Goal: Information Seeking & Learning: Learn about a topic

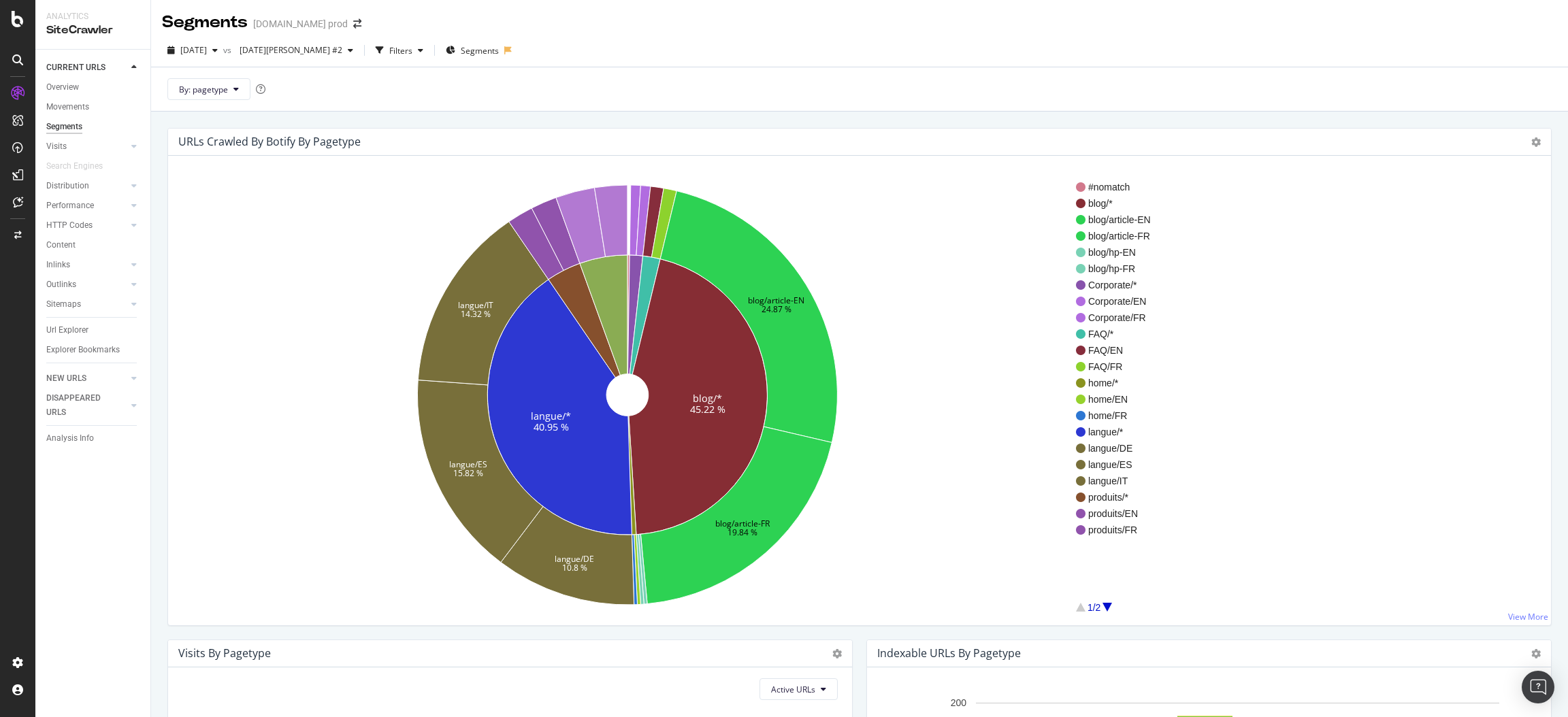
click at [344, 14] on div "Segments [DOMAIN_NAME] prod" at bounding box center [268, 22] width 213 height 24
click at [353, 23] on icon "arrow-right-arrow-left" at bounding box center [357, 24] width 8 height 10
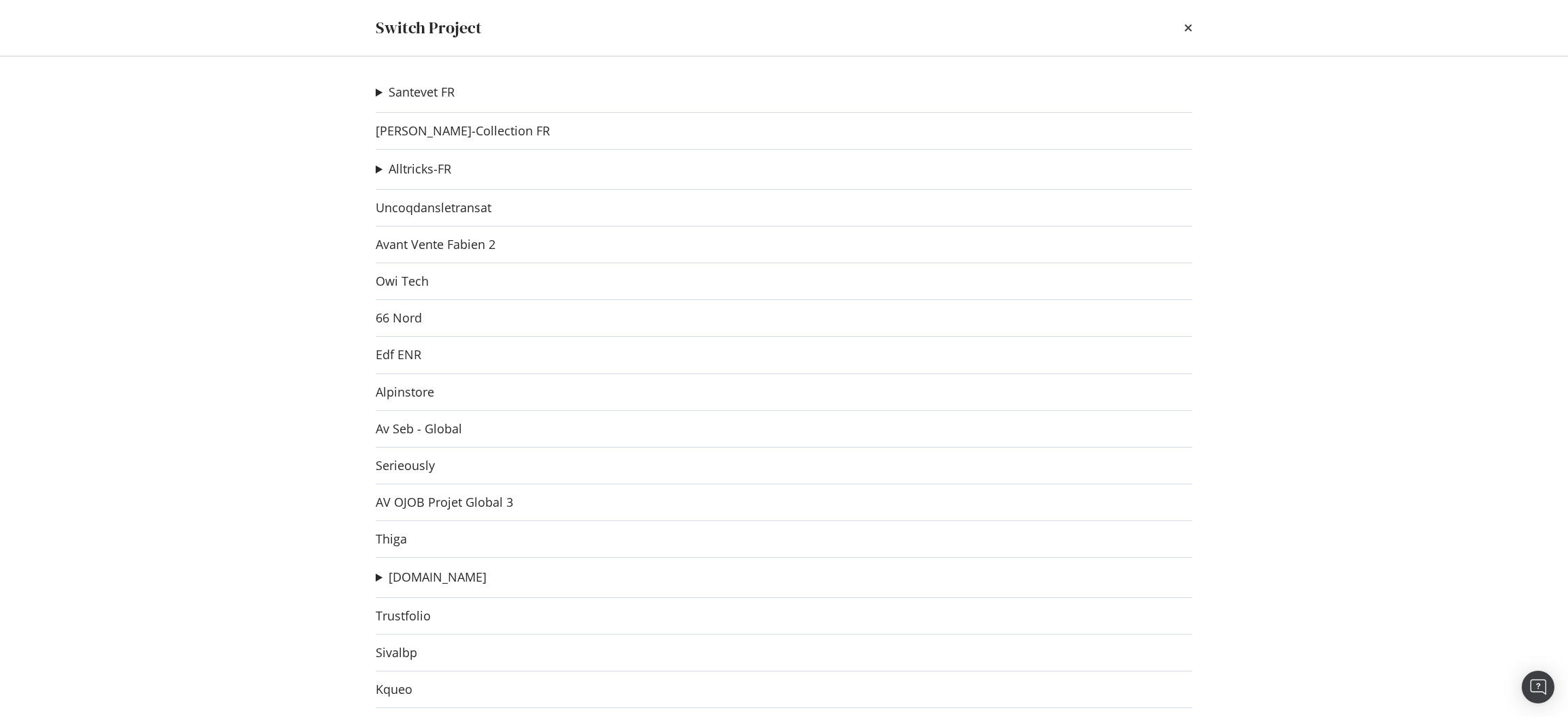
click at [298, 188] on div "Switch Project Santevet FR Santevet DE new Ad-Hoc Project Santevet IT Ad-Hoc Pr…" at bounding box center [784, 358] width 1568 height 717
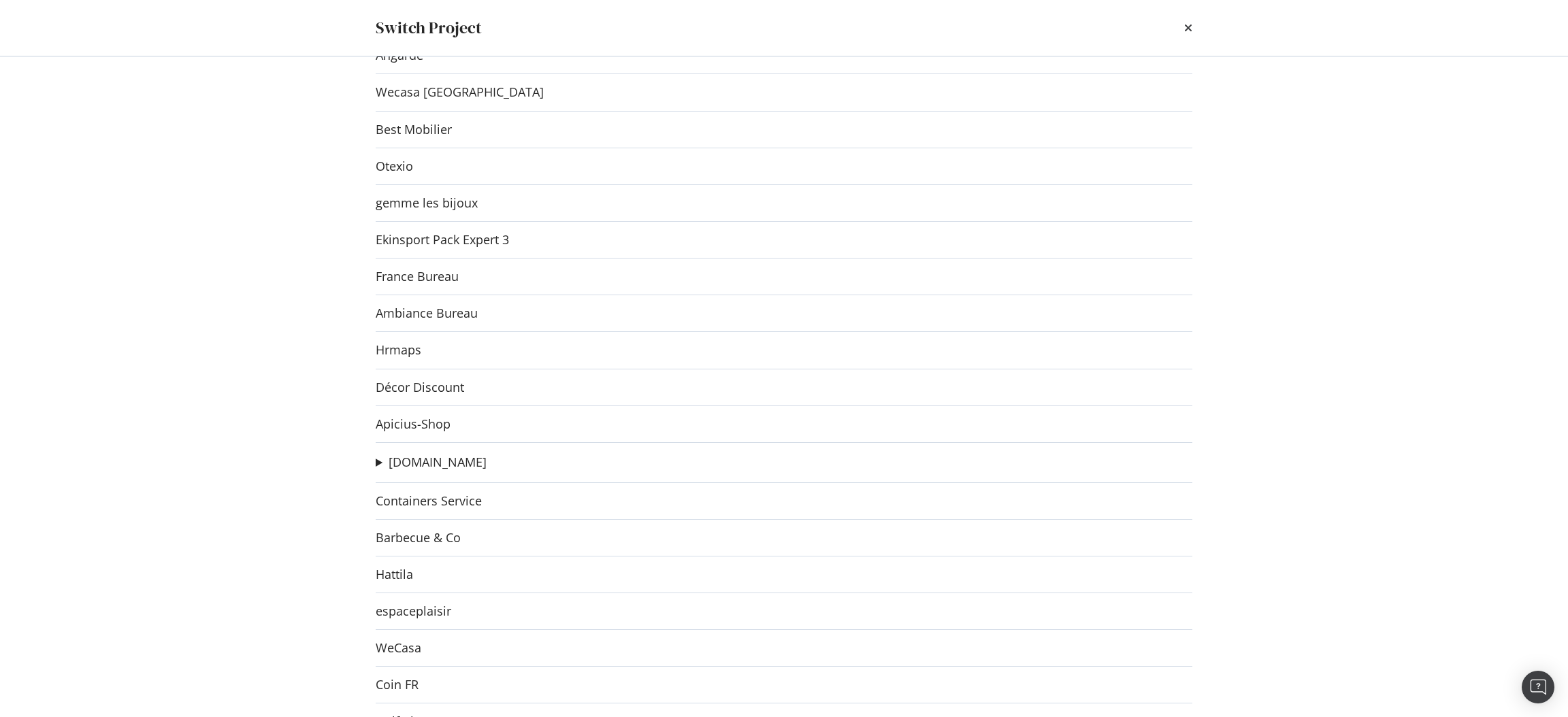
scroll to position [1596, 0]
click at [410, 386] on link "Decostock" at bounding box center [405, 386] width 59 height 15
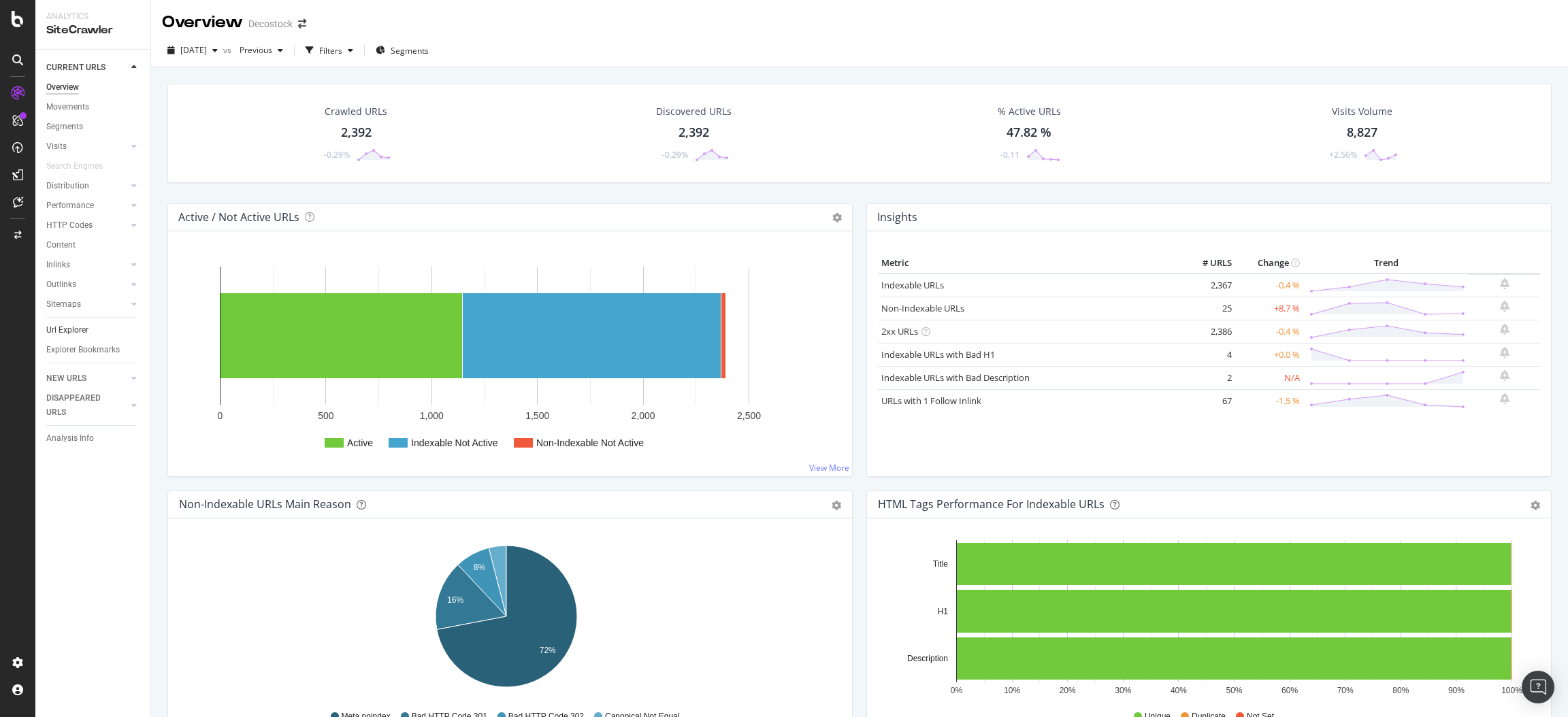
click at [92, 331] on link "Url Explorer" at bounding box center [93, 330] width 95 height 15
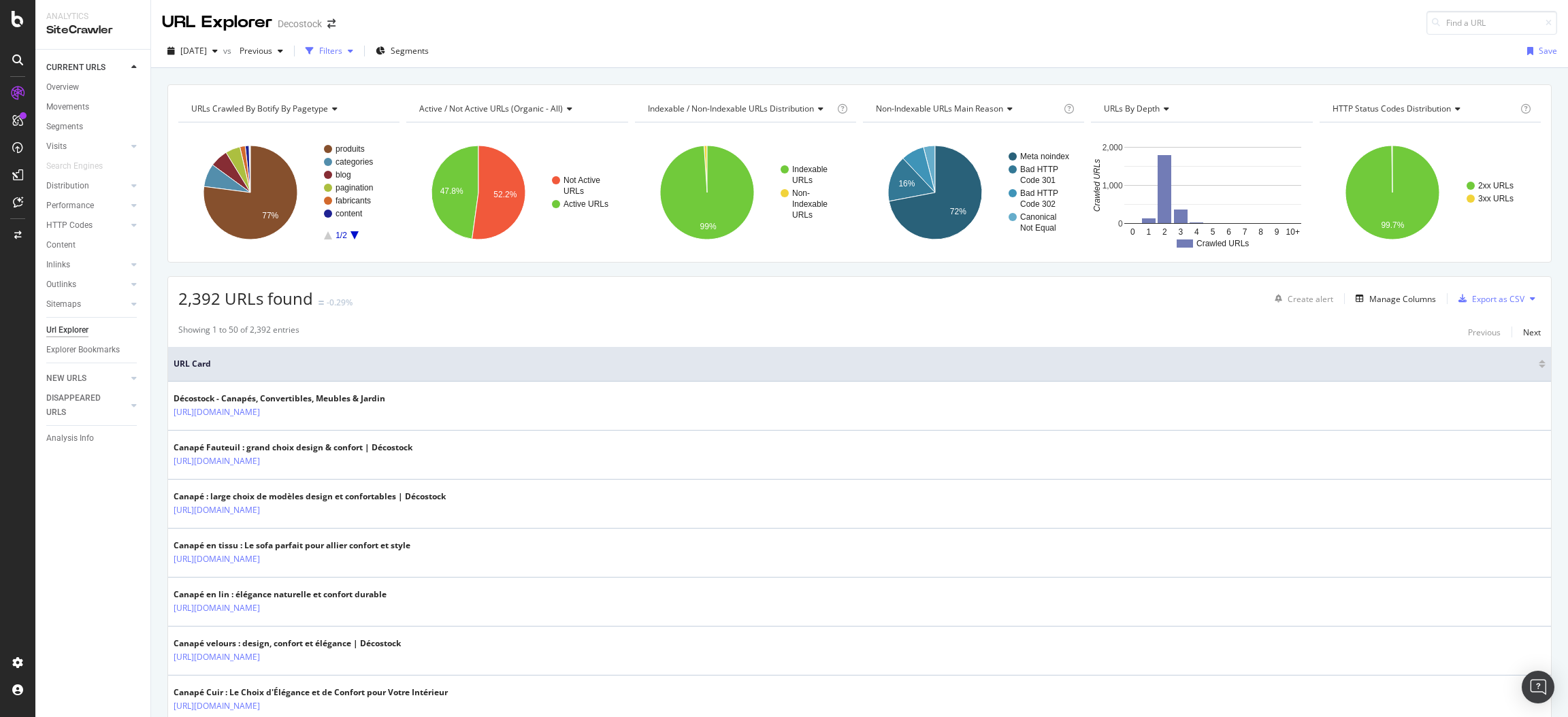
click at [342, 51] on div "Filters" at bounding box center [330, 50] width 24 height 11
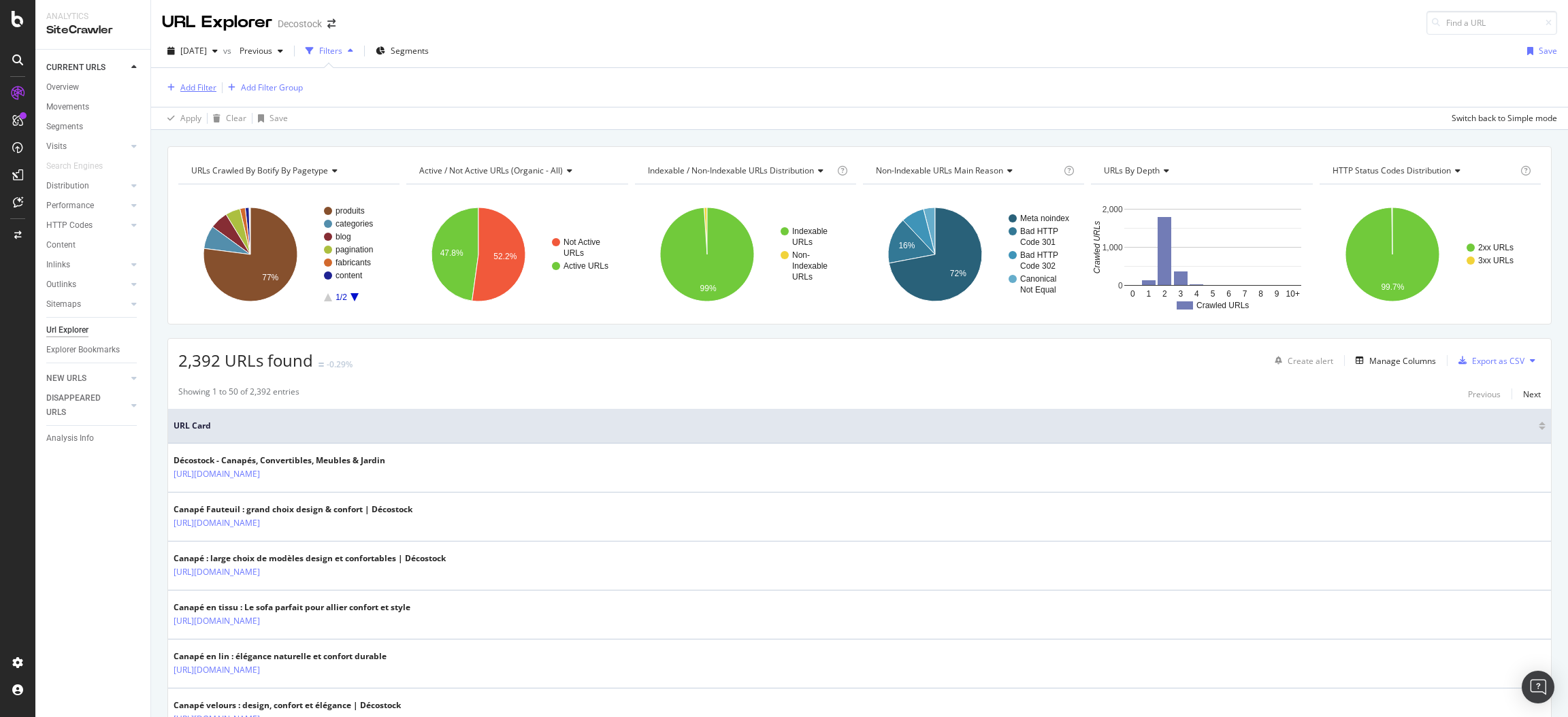
click at [194, 87] on div "Add Filter" at bounding box center [198, 88] width 36 height 11
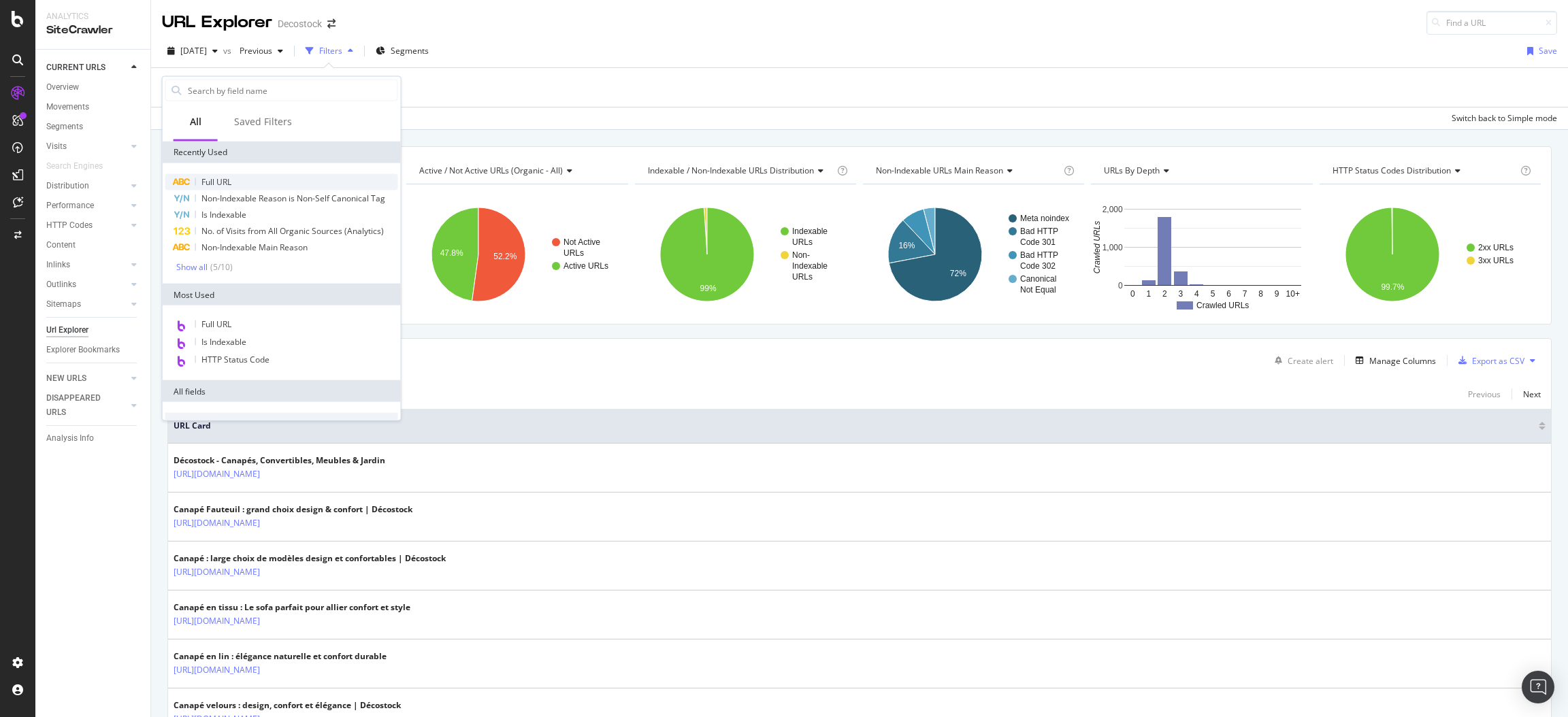
click at [212, 178] on span "Full URL" at bounding box center [216, 182] width 30 height 11
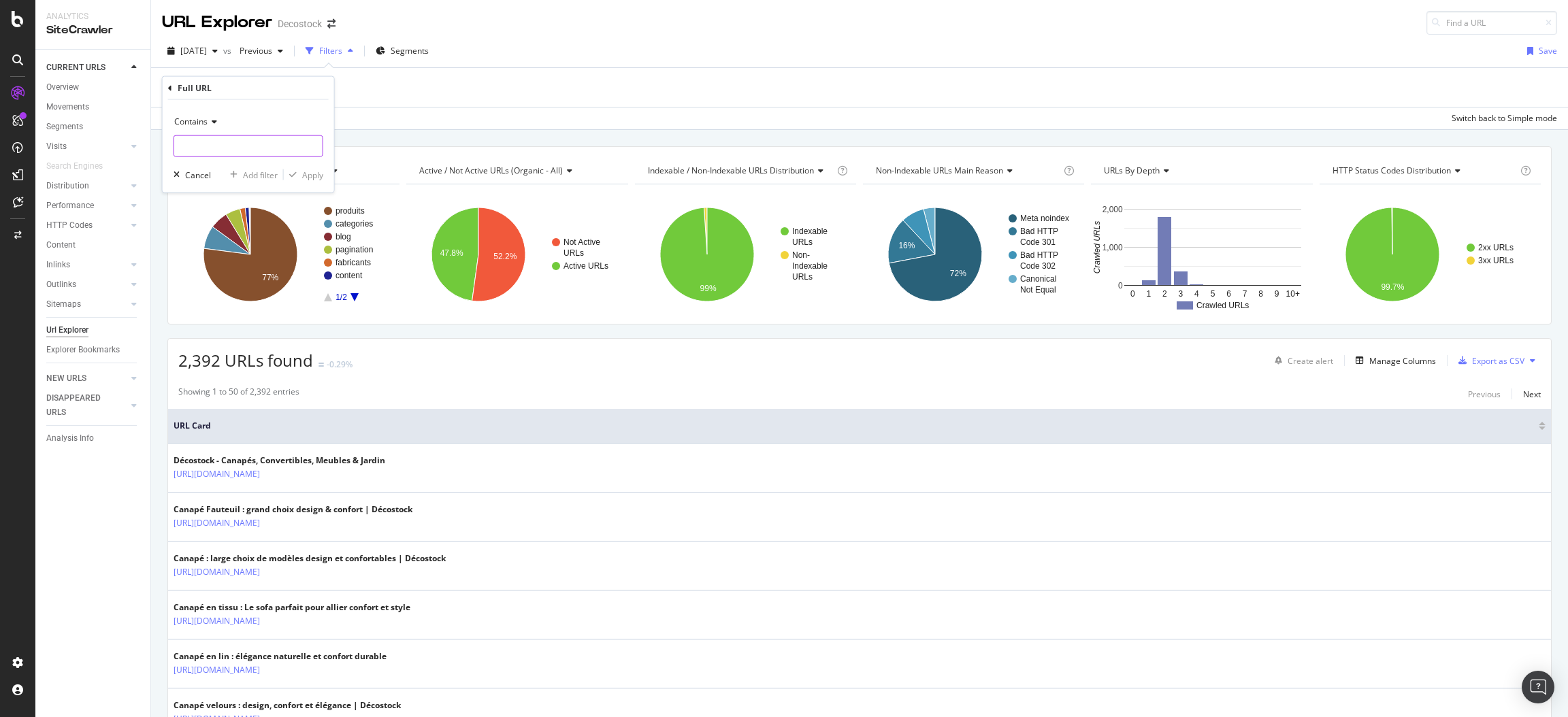
click at [231, 139] on input "text" at bounding box center [248, 146] width 148 height 22
paste input "/187-canape-convertible-rapido-ouverture-facile"
type input "/187-canape-convertible-rapido-ouverture-facile"
click at [316, 177] on div "Apply" at bounding box center [312, 174] width 21 height 11
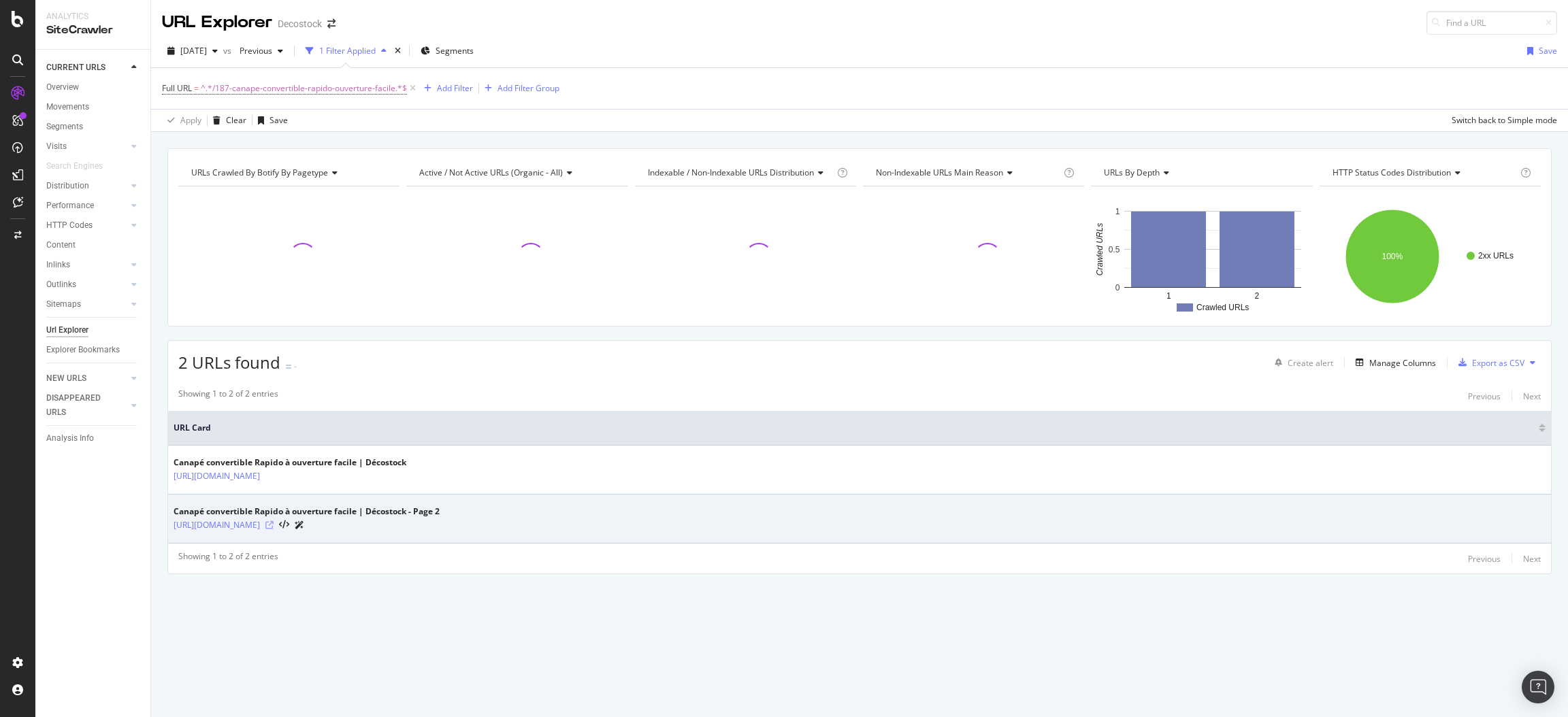
click at [273, 526] on icon at bounding box center [269, 525] width 8 height 8
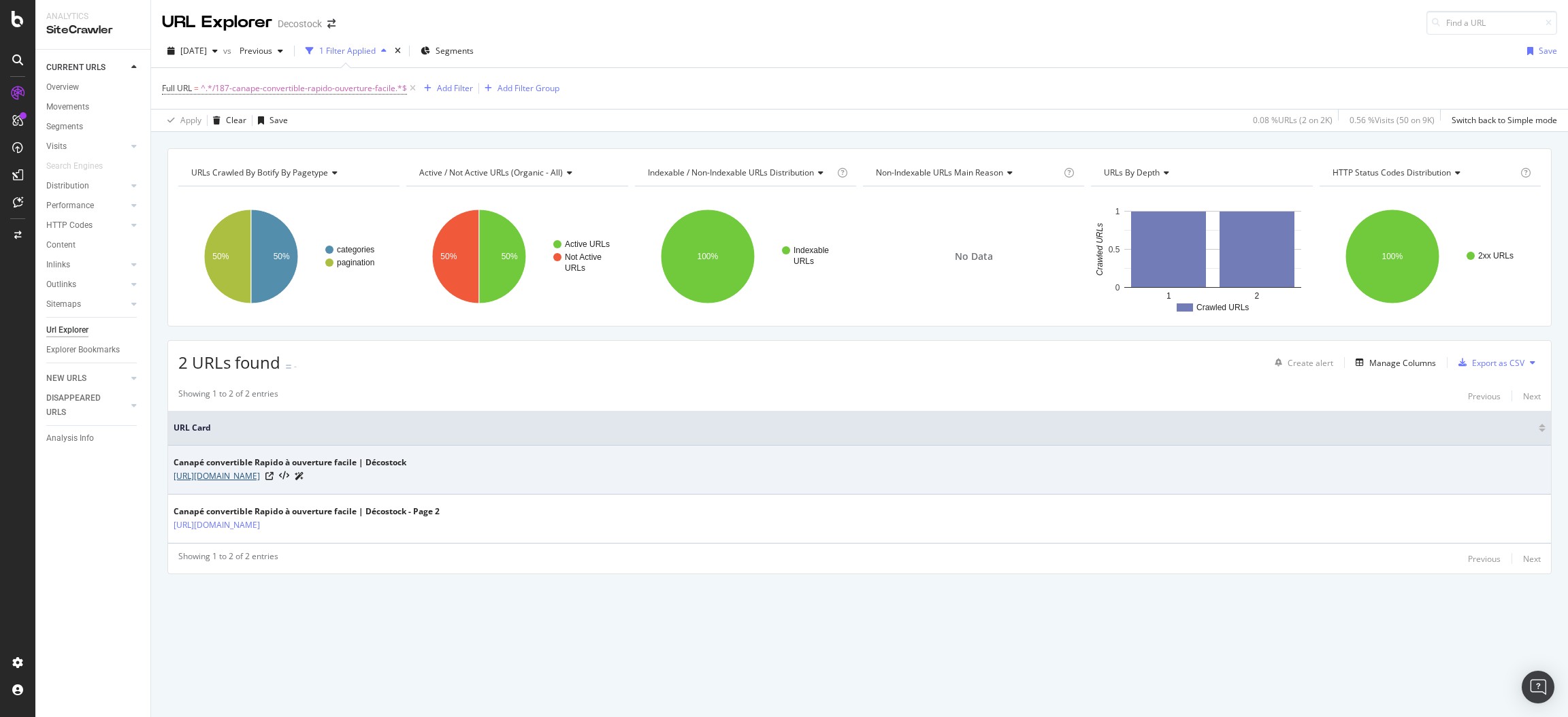
click at [274, 469] on div "Canapé convertible Rapido à ouverture facile | Décostock [URL][DOMAIN_NAME]" at bounding box center [290, 470] width 233 height 27
click at [260, 470] on link "[URL][DOMAIN_NAME]" at bounding box center [217, 476] width 87 height 14
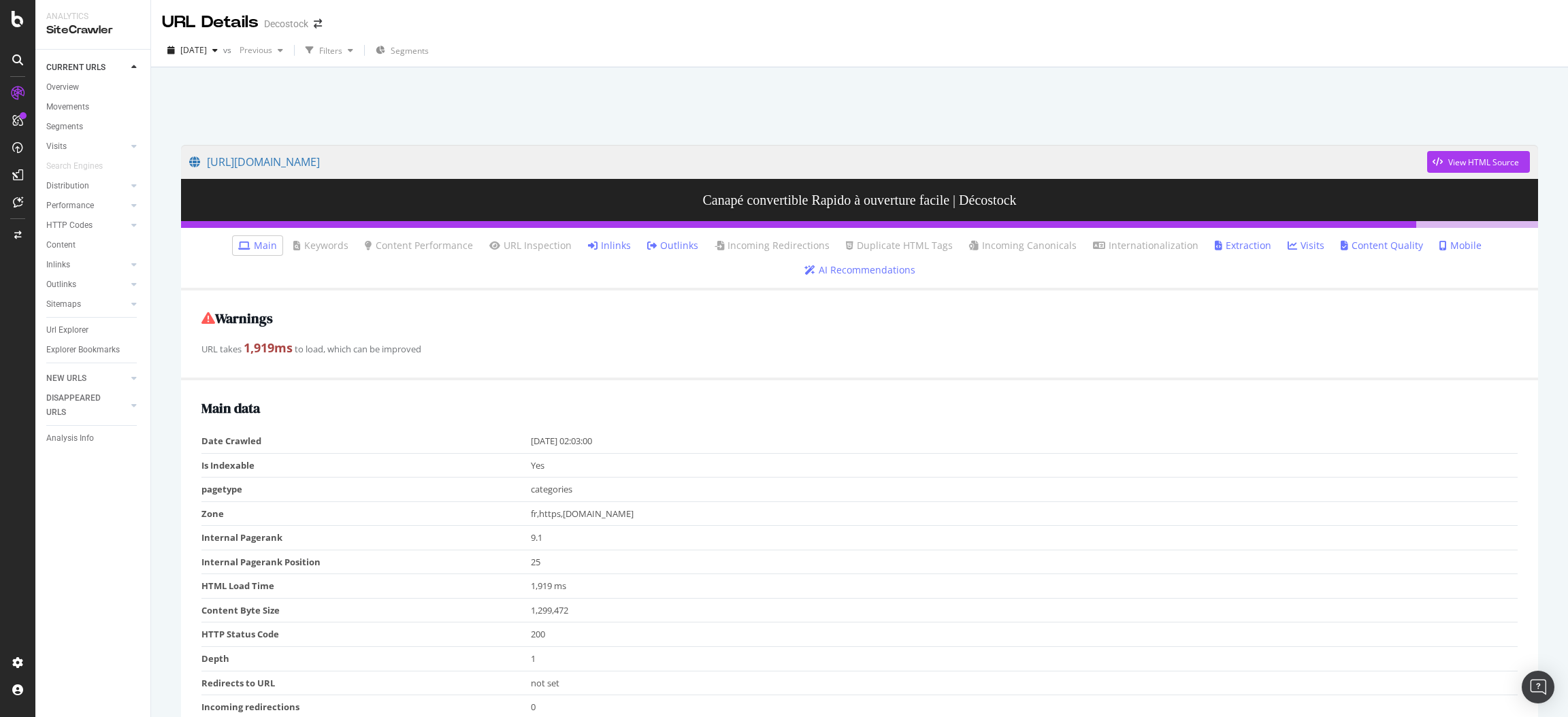
click at [601, 243] on link "Inlinks" at bounding box center [609, 245] width 43 height 14
